Goal: Task Accomplishment & Management: Manage account settings

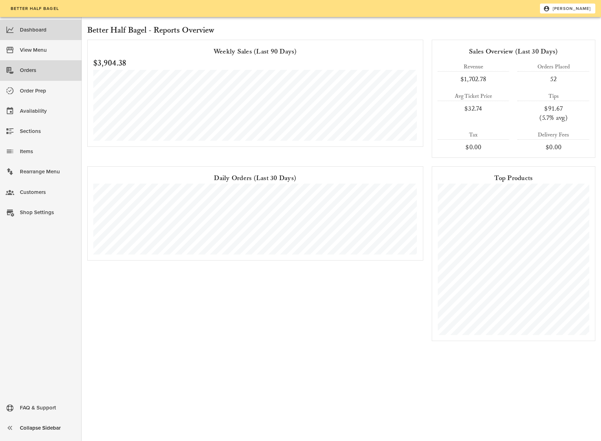
click at [32, 70] on div "Orders" at bounding box center [48, 71] width 56 height 12
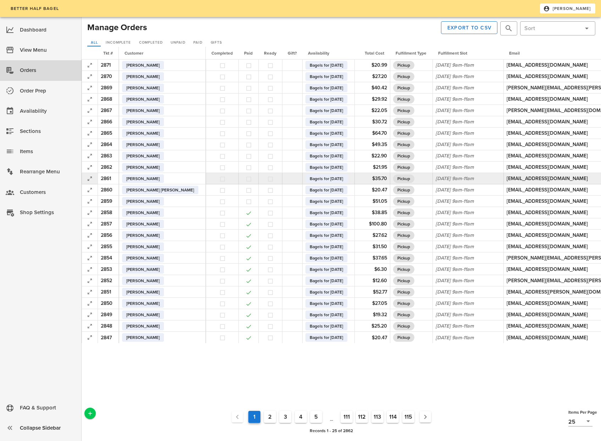
click at [246, 178] on button "button" at bounding box center [249, 179] width 6 height 6
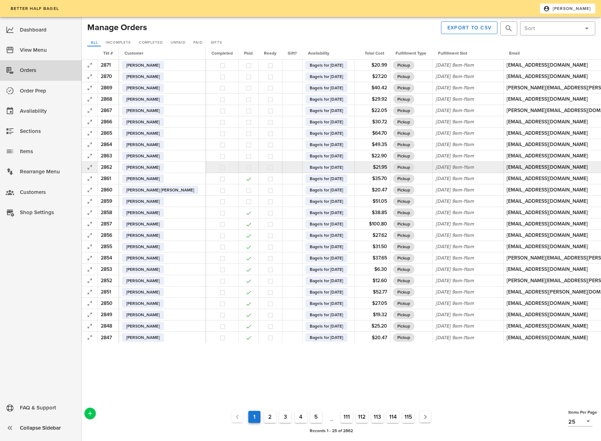
click at [246, 168] on button "button" at bounding box center [249, 168] width 6 height 6
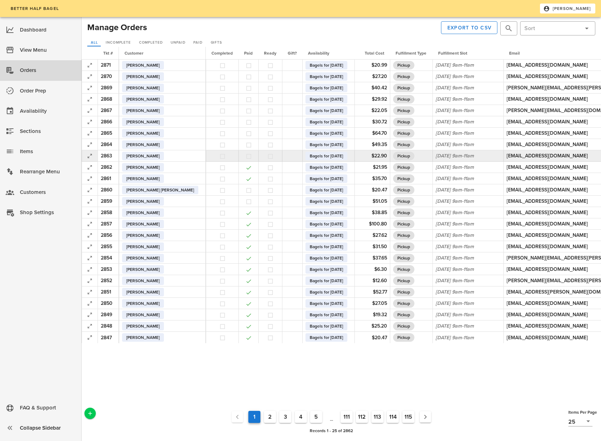
click at [246, 158] on button "button" at bounding box center [249, 156] width 6 height 6
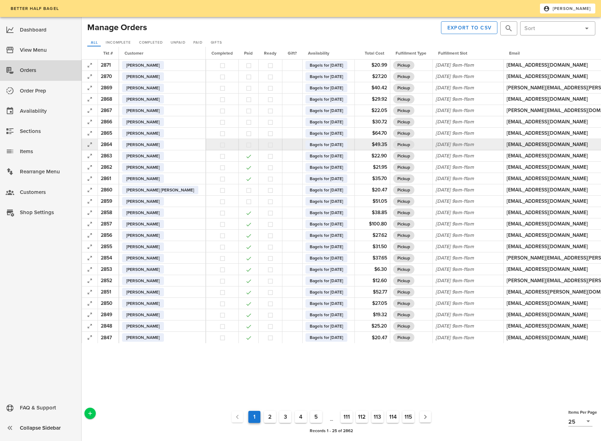
click at [246, 146] on button "button" at bounding box center [249, 145] width 6 height 6
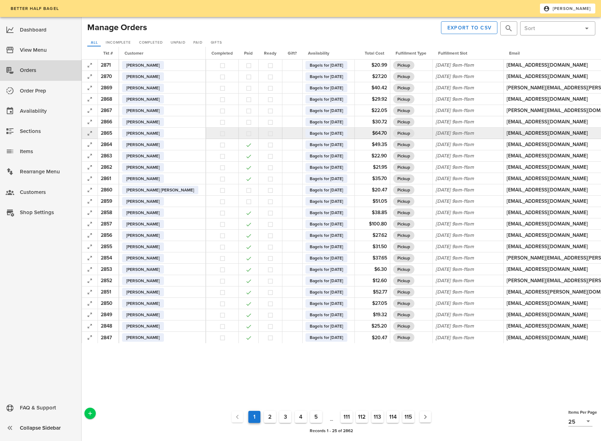
click at [246, 134] on button "button" at bounding box center [249, 134] width 6 height 6
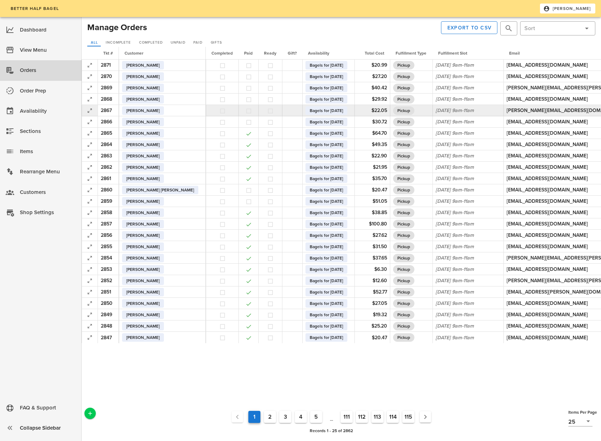
click at [246, 110] on button "button" at bounding box center [249, 111] width 6 height 6
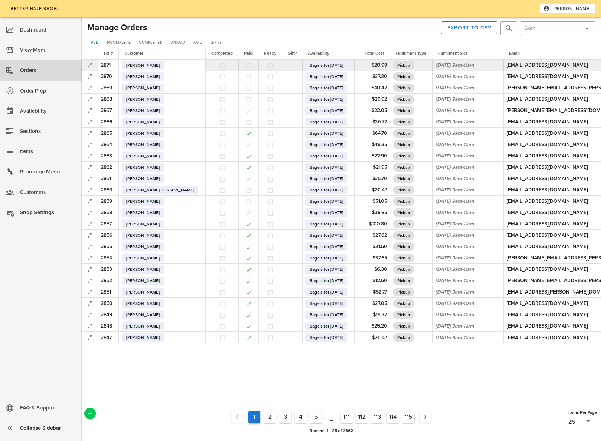
click at [246, 65] on button "button" at bounding box center [249, 65] width 6 height 6
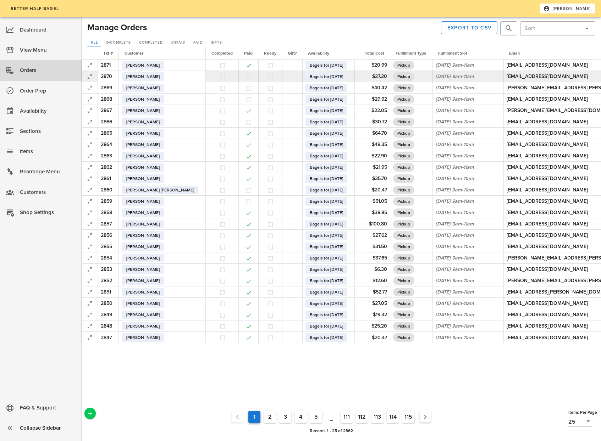
click at [246, 78] on button "button" at bounding box center [249, 77] width 6 height 6
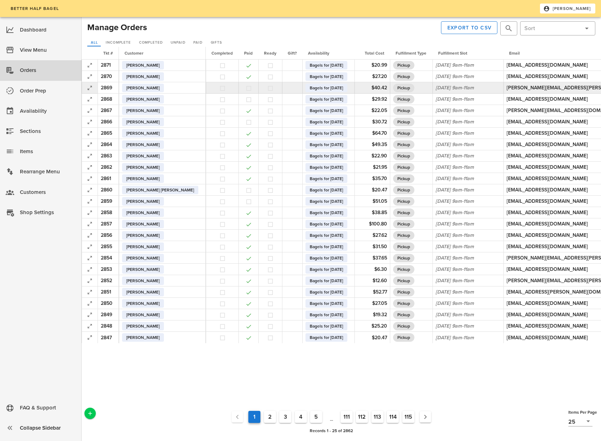
click at [238, 85] on td at bounding box center [248, 87] width 20 height 11
click at [246, 88] on button "button" at bounding box center [249, 88] width 6 height 6
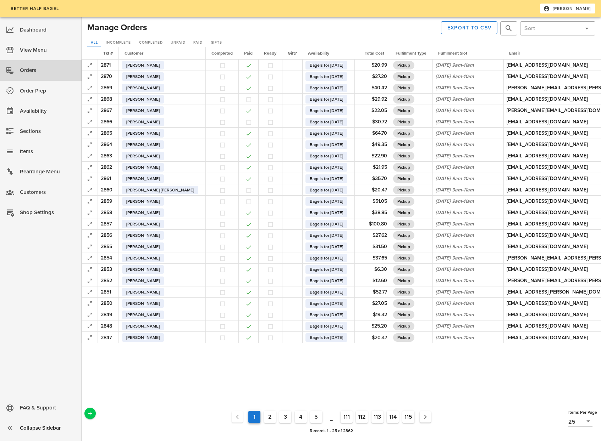
scroll to position [0, 89]
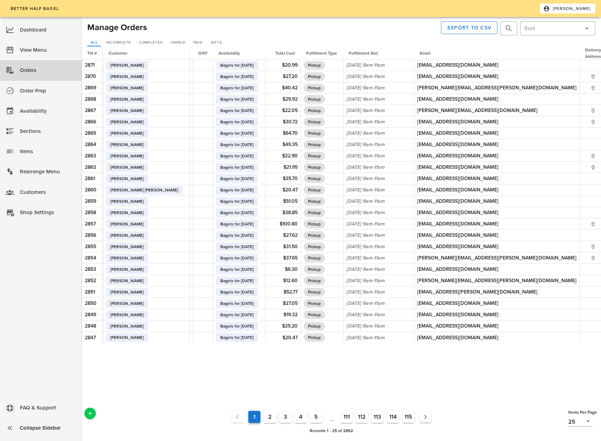
click at [271, 417] on button "2" at bounding box center [270, 417] width 12 height 12
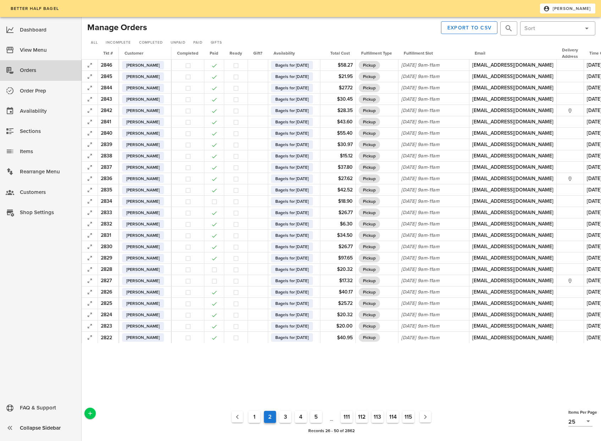
scroll to position [0, 93]
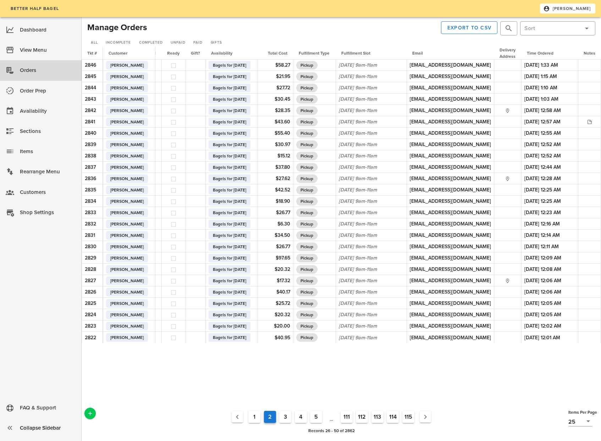
click at [253, 421] on button "1" at bounding box center [254, 417] width 12 height 12
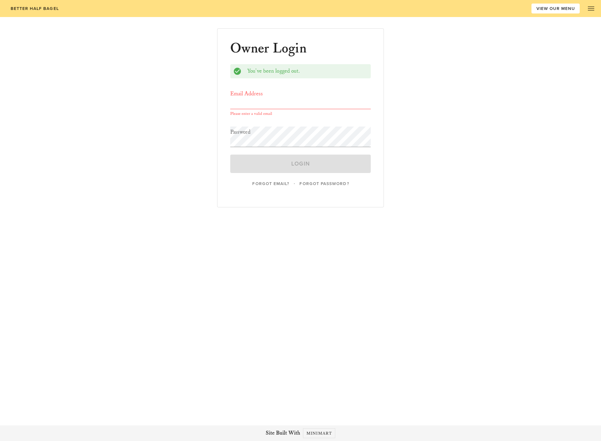
click at [329, 284] on div "Better Half Bagel VIEW OUR MENU Home View the Menu About Our Shop Login / Signu…" at bounding box center [300, 220] width 601 height 441
click at [275, 105] on input "Email Address" at bounding box center [300, 98] width 141 height 21
type input "[EMAIL_ADDRESS][DOMAIN_NAME]"
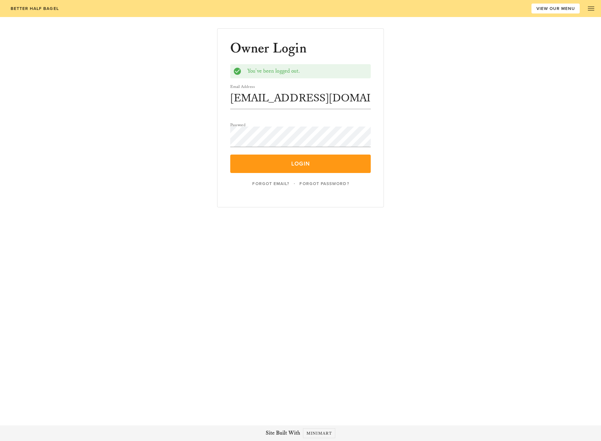
click at [299, 162] on span "Login" at bounding box center [300, 163] width 124 height 7
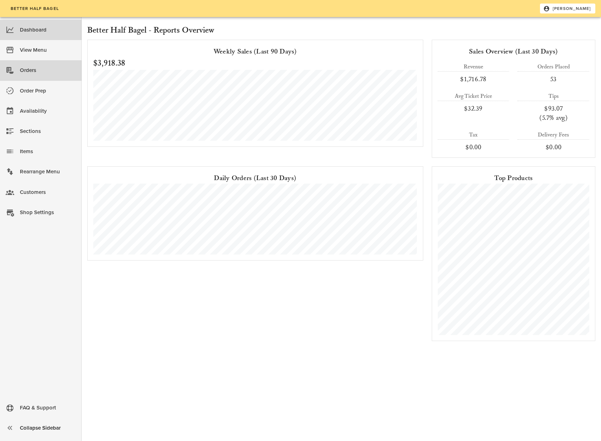
click at [44, 75] on div "Orders" at bounding box center [48, 71] width 56 height 12
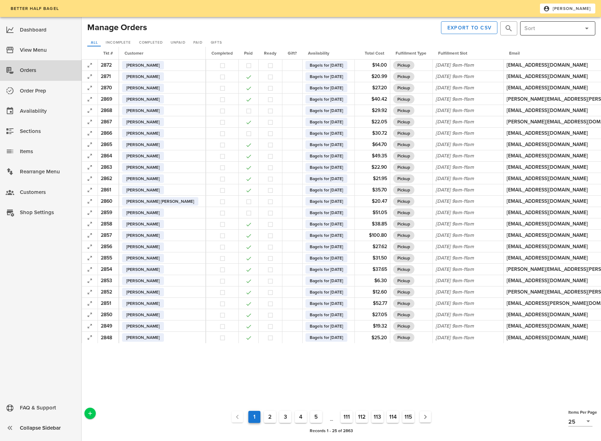
click at [588, 29] on icon at bounding box center [587, 28] width 9 height 9
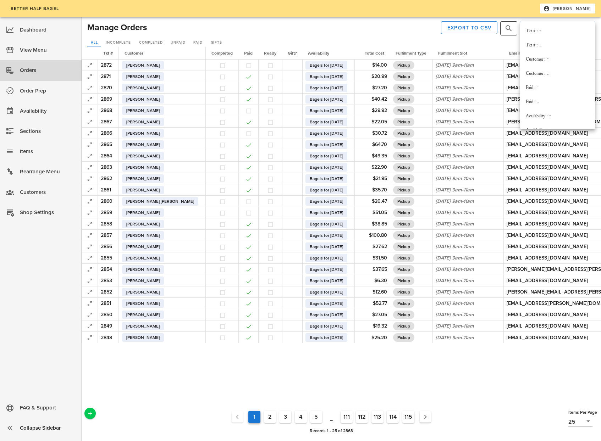
click at [508, 29] on button "prepend icon" at bounding box center [509, 28] width 9 height 9
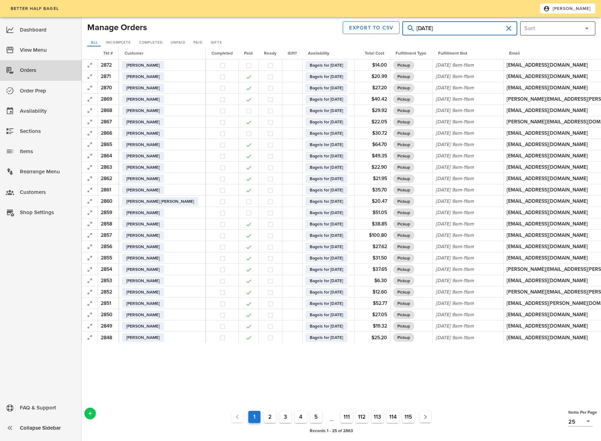
type input "[DATE]"
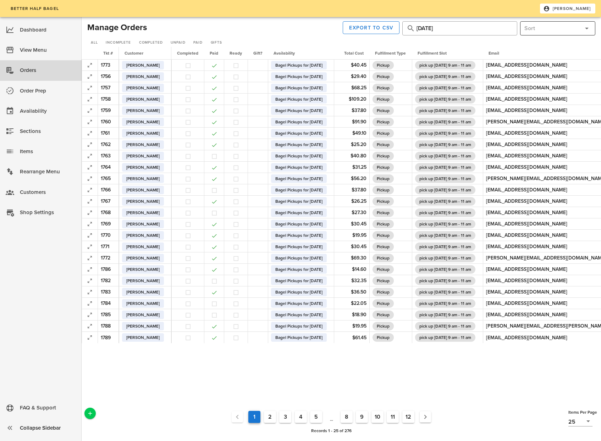
click at [586, 28] on icon at bounding box center [587, 28] width 9 height 9
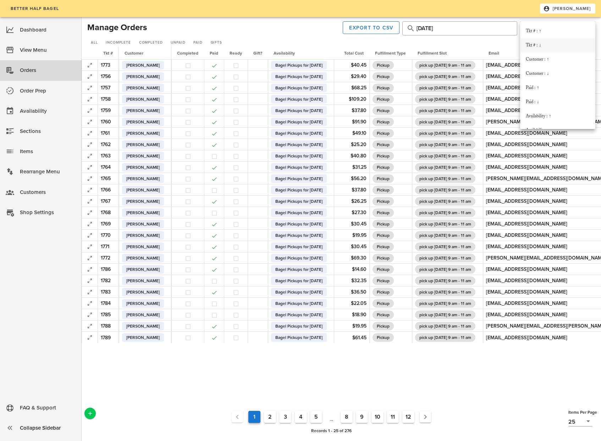
click at [539, 43] on div "Tkt # : ↓" at bounding box center [558, 46] width 64 height 6
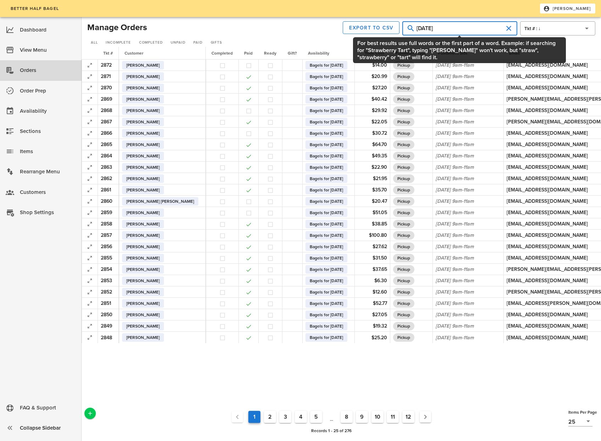
drag, startPoint x: 444, startPoint y: 29, endPoint x: 412, endPoint y: 29, distance: 31.6
click at [418, 29] on input "20th" at bounding box center [460, 28] width 87 height 11
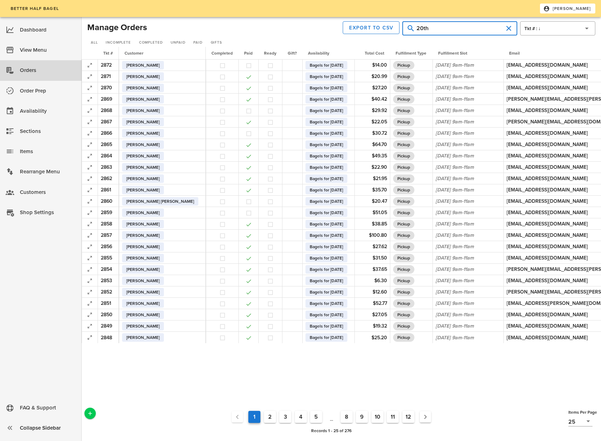
type input "20th"
click at [308, 418] on button "2" at bounding box center [308, 417] width 12 height 12
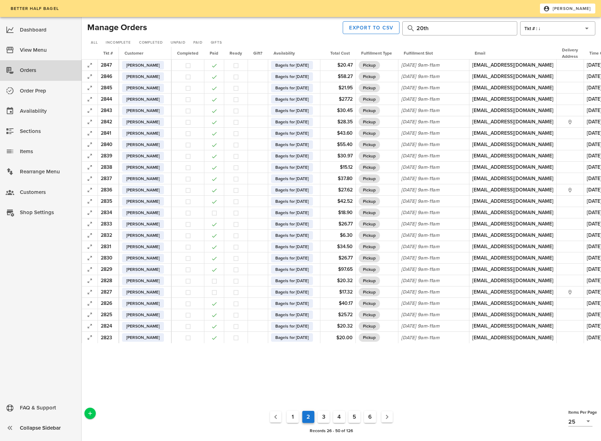
click at [324, 420] on button "3" at bounding box center [324, 417] width 12 height 12
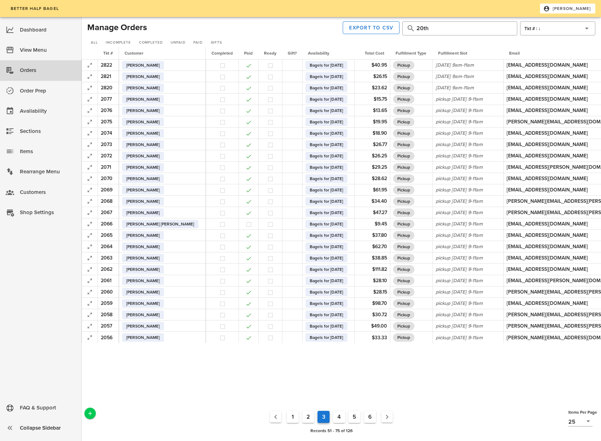
click at [291, 417] on button "1" at bounding box center [293, 417] width 12 height 12
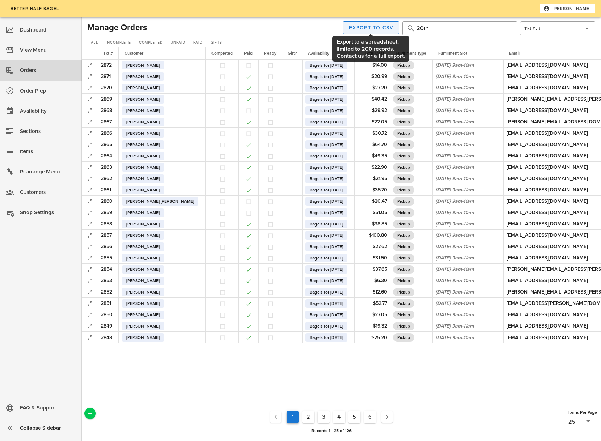
click at [381, 29] on span "Export to CSV" at bounding box center [371, 28] width 45 height 6
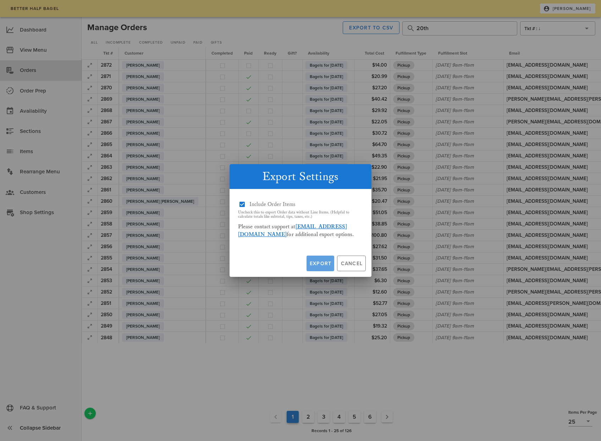
click at [323, 265] on span "Export" at bounding box center [320, 264] width 22 height 6
click at [349, 265] on span "Cancel" at bounding box center [351, 264] width 22 height 6
